Goal: Information Seeking & Learning: Learn about a topic

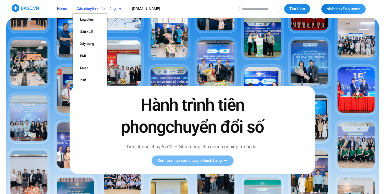
click at [104, 7] on link "Câu chuyện khách hàng" at bounding box center [99, 9] width 53 height 10
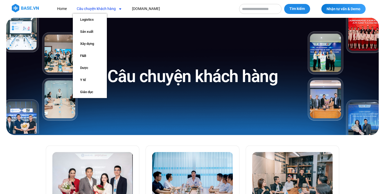
click at [109, 8] on link "Câu chuyện khách hàng" at bounding box center [99, 9] width 53 height 10
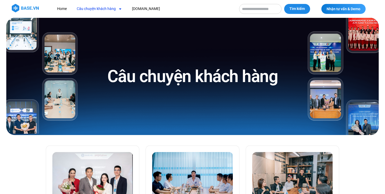
click at [154, 11] on nav "Home Câu chuyện khách hàng Logistics Sản xuất Xây dựng F&B Dược Y tế Giáo dục […" at bounding box center [143, 9] width 181 height 10
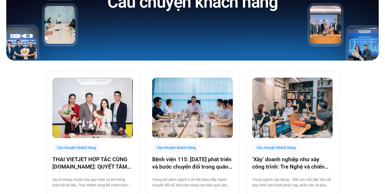
scroll to position [80, 0]
